Goal: Information Seeking & Learning: Learn about a topic

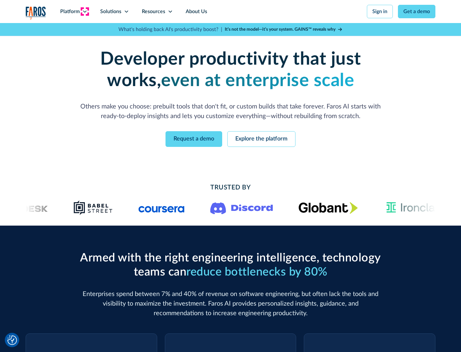
click at [84, 12] on icon at bounding box center [84, 11] width 5 height 5
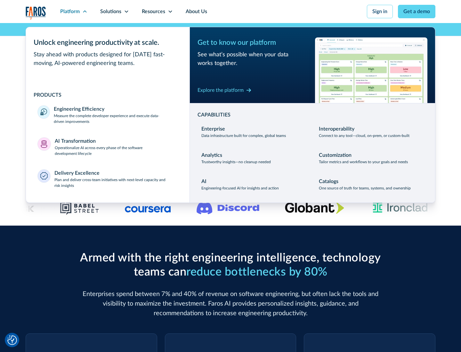
click at [116, 118] on p "Measure the complete developer experience and execute data-driven improvements" at bounding box center [116, 119] width 124 height 12
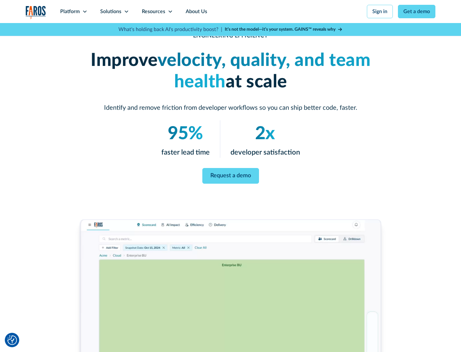
click at [230, 175] on link "Request a demo" at bounding box center [230, 176] width 57 height 16
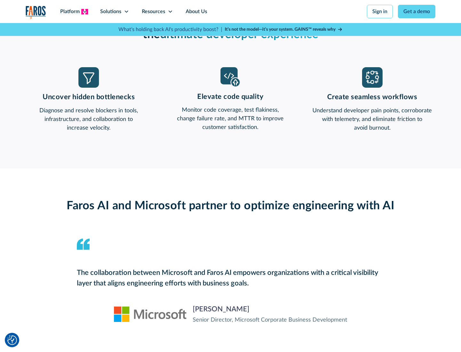
click at [84, 12] on icon at bounding box center [84, 11] width 5 height 5
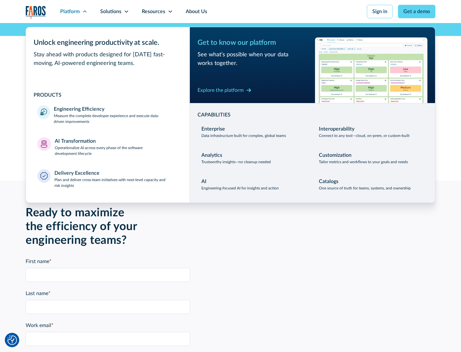
scroll to position [1404, 0]
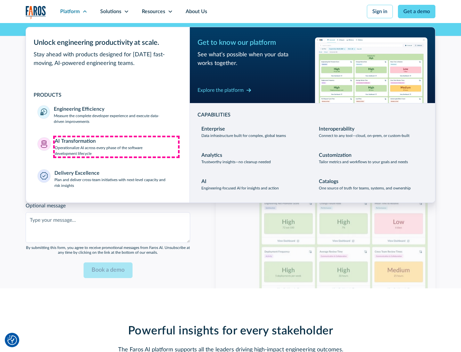
click at [116, 147] on p "Operationalize AI across every phase of the software development lifecycle" at bounding box center [117, 151] width 124 height 12
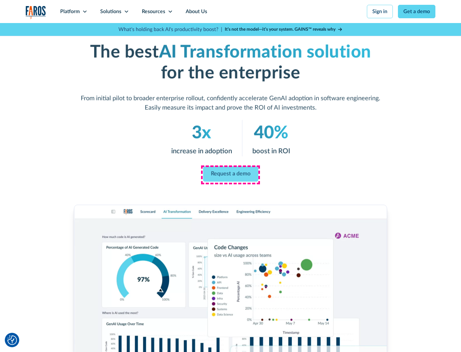
click at [230, 174] on link "Request a demo" at bounding box center [230, 173] width 55 height 15
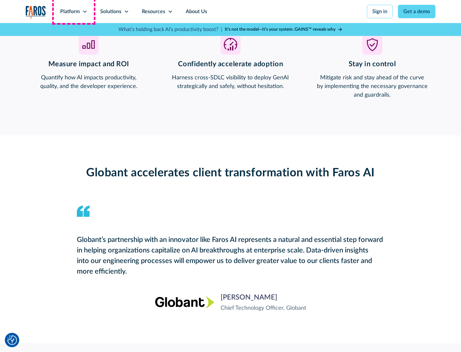
click at [74, 12] on div "Platform" at bounding box center [70, 12] width 20 height 8
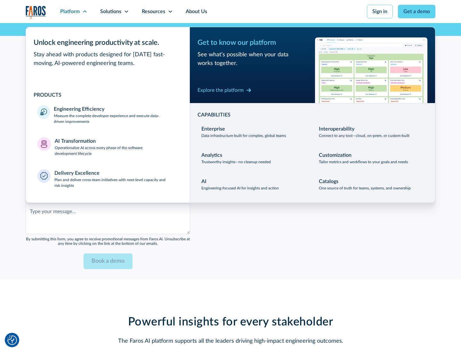
click at [220, 90] on div "Explore the platform" at bounding box center [220, 90] width 46 height 8
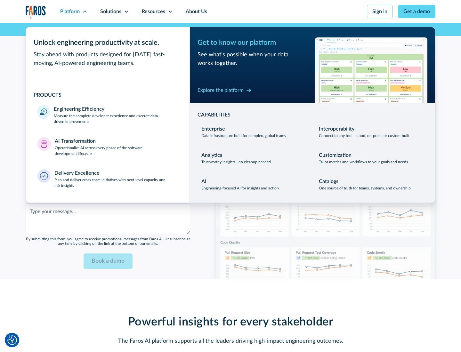
scroll to position [1555, 0]
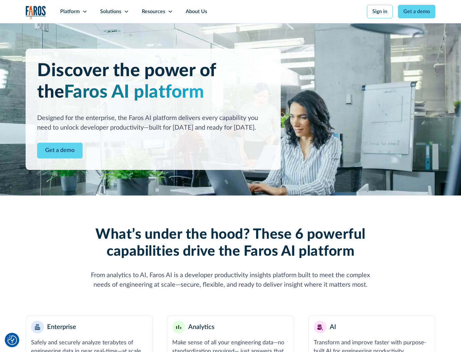
click at [60, 150] on link "Get a demo" at bounding box center [59, 151] width 45 height 16
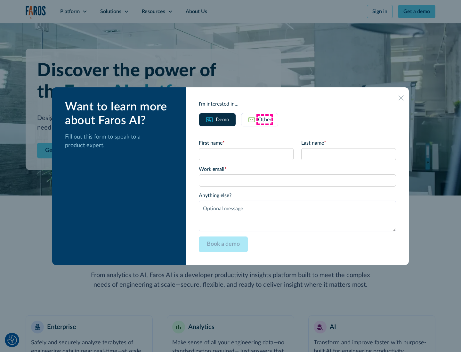
click at [265, 119] on div "Other" at bounding box center [264, 120] width 13 height 8
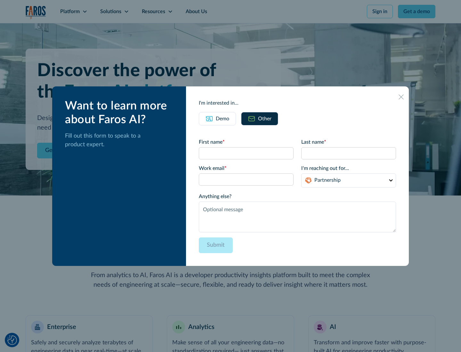
click at [222, 118] on div "Demo" at bounding box center [222, 119] width 13 height 8
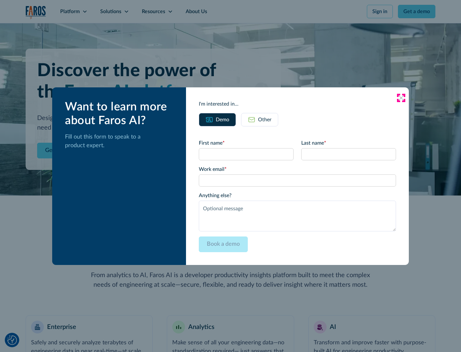
click at [401, 98] on icon at bounding box center [400, 97] width 5 height 5
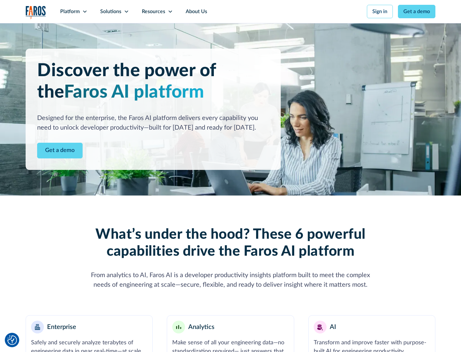
click at [84, 12] on icon at bounding box center [84, 11] width 5 height 5
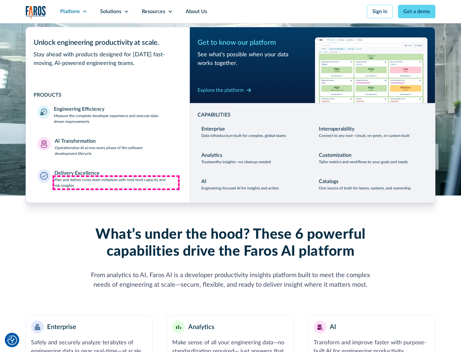
click at [116, 182] on p "Plan and deliver cross-team initiatives with next-level capacity and risk insig…" at bounding box center [116, 183] width 124 height 12
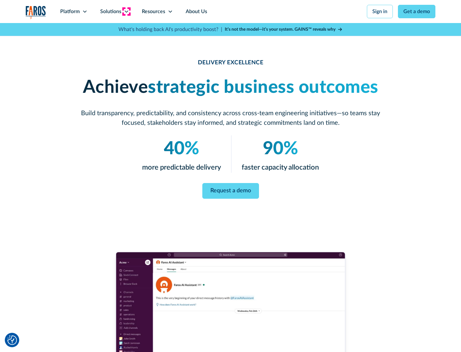
click at [126, 12] on icon at bounding box center [126, 11] width 5 height 5
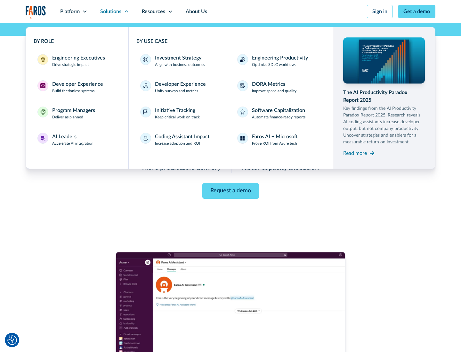
click at [77, 61] on div "Engineering Executives" at bounding box center [78, 58] width 53 height 8
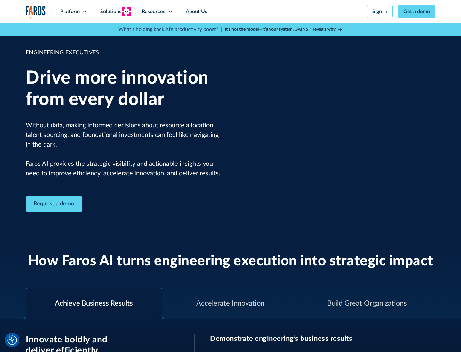
click at [126, 12] on icon at bounding box center [126, 11] width 5 height 5
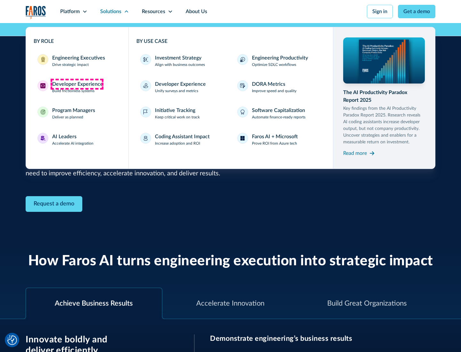
click at [77, 84] on div "Developer Experience" at bounding box center [77, 84] width 51 height 8
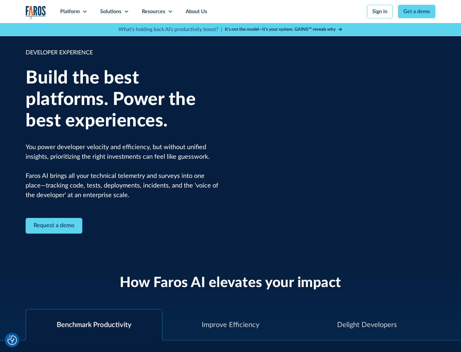
click at [114, 12] on div "Solutions" at bounding box center [110, 12] width 21 height 8
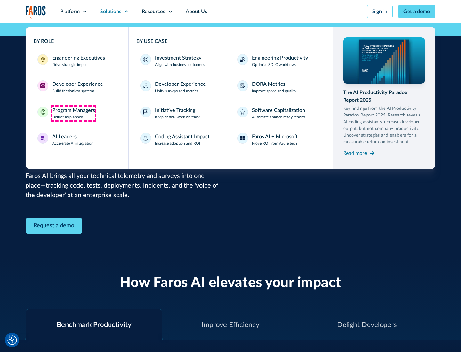
click at [73, 113] on div "Program Managers" at bounding box center [73, 111] width 43 height 8
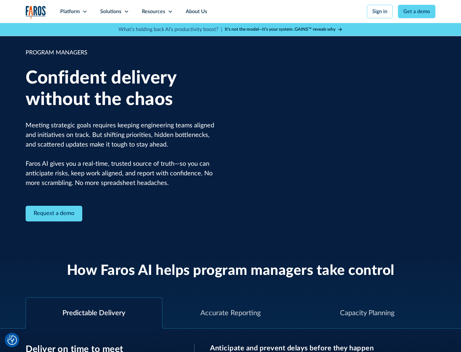
click at [126, 12] on icon at bounding box center [126, 11] width 5 height 5
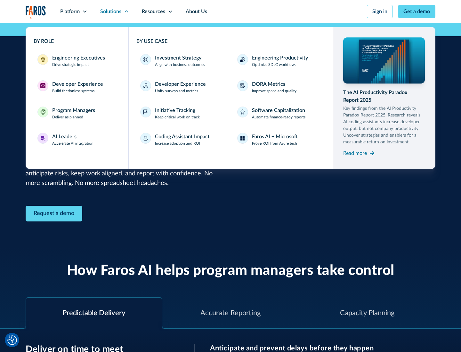
click at [73, 140] on div "AI Leaders" at bounding box center [64, 137] width 24 height 8
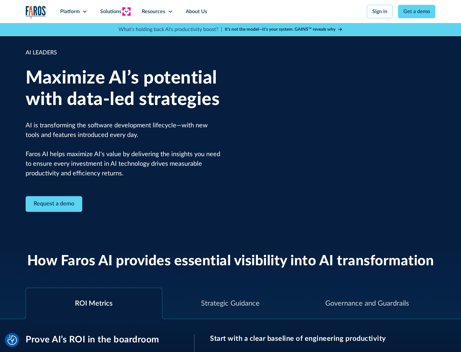
click at [126, 12] on icon at bounding box center [126, 11] width 5 height 5
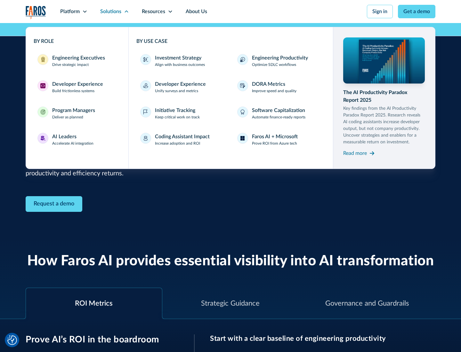
click at [177, 58] on div "Investment Strategy" at bounding box center [178, 58] width 46 height 8
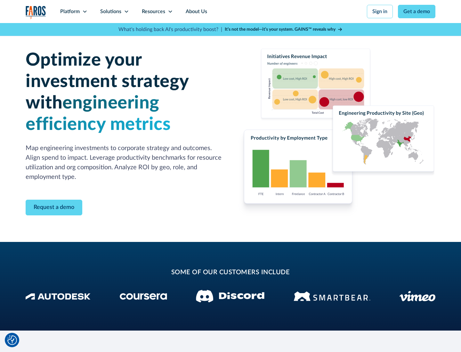
click at [126, 12] on icon at bounding box center [126, 11] width 5 height 5
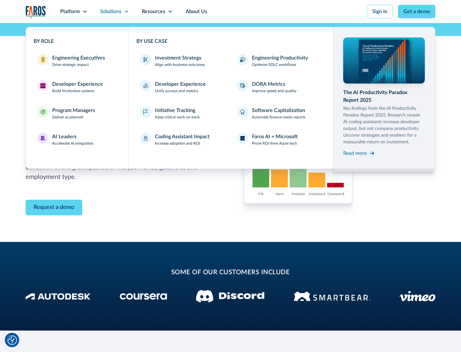
click at [274, 143] on p "Prove ROI from Azure tech" at bounding box center [274, 143] width 45 height 6
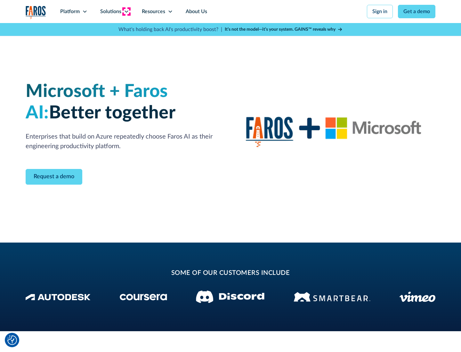
click at [126, 12] on icon at bounding box center [126, 11] width 5 height 5
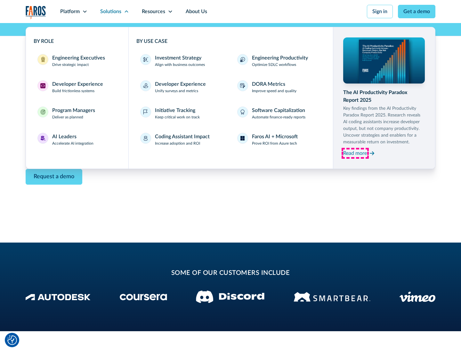
click at [355, 153] on div "Read more" at bounding box center [355, 153] width 24 height 8
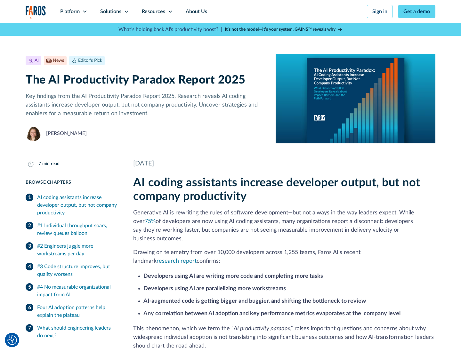
click at [170, 12] on icon at bounding box center [170, 11] width 5 height 5
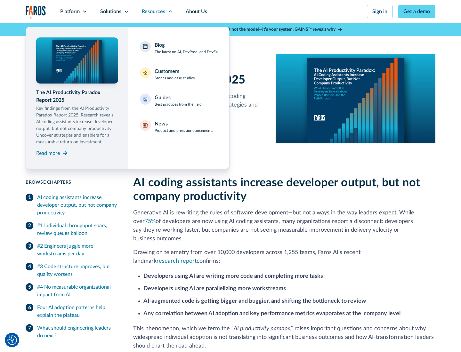
click at [186, 48] on div "Blog The latest on AI, DevProd, and DevEx" at bounding box center [186, 47] width 63 height 13
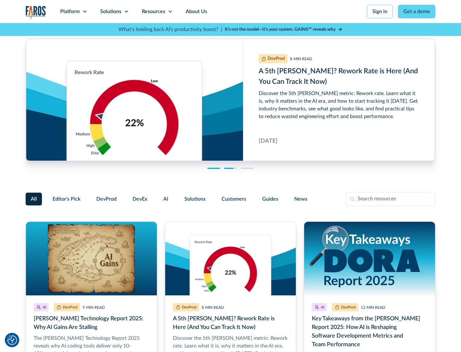
click at [417, 12] on link "Get a demo" at bounding box center [416, 11] width 37 height 13
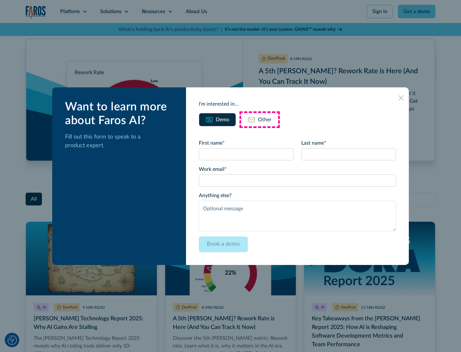
click at [260, 119] on div "Other" at bounding box center [264, 120] width 13 height 8
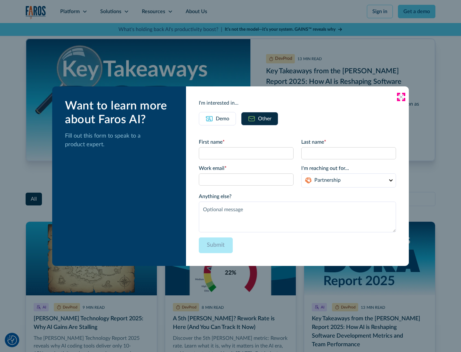
click at [401, 97] on icon at bounding box center [400, 96] width 5 height 5
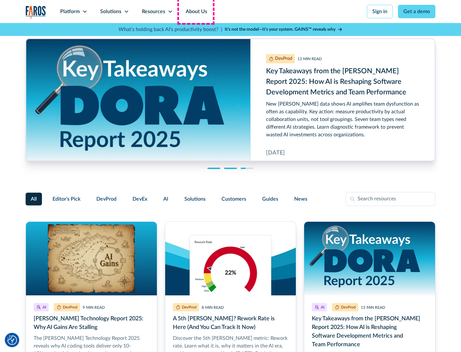
click at [196, 12] on link "About Us" at bounding box center [196, 11] width 34 height 23
